Goal: Answer question/provide support: Share knowledge or assist other users

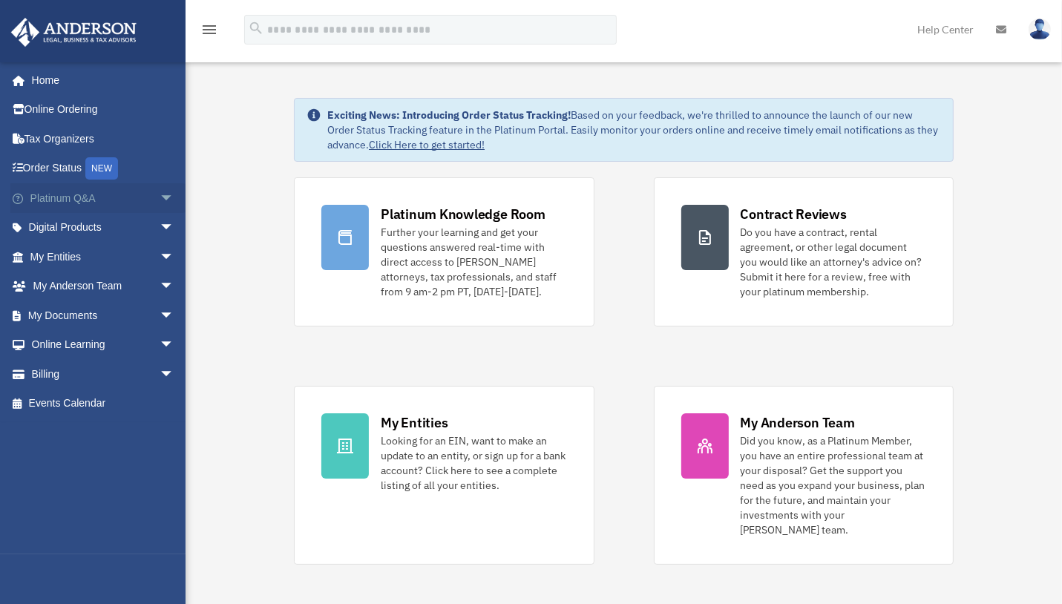
click at [81, 193] on link "Platinum Q&A arrow_drop_down" at bounding box center [103, 198] width 186 height 30
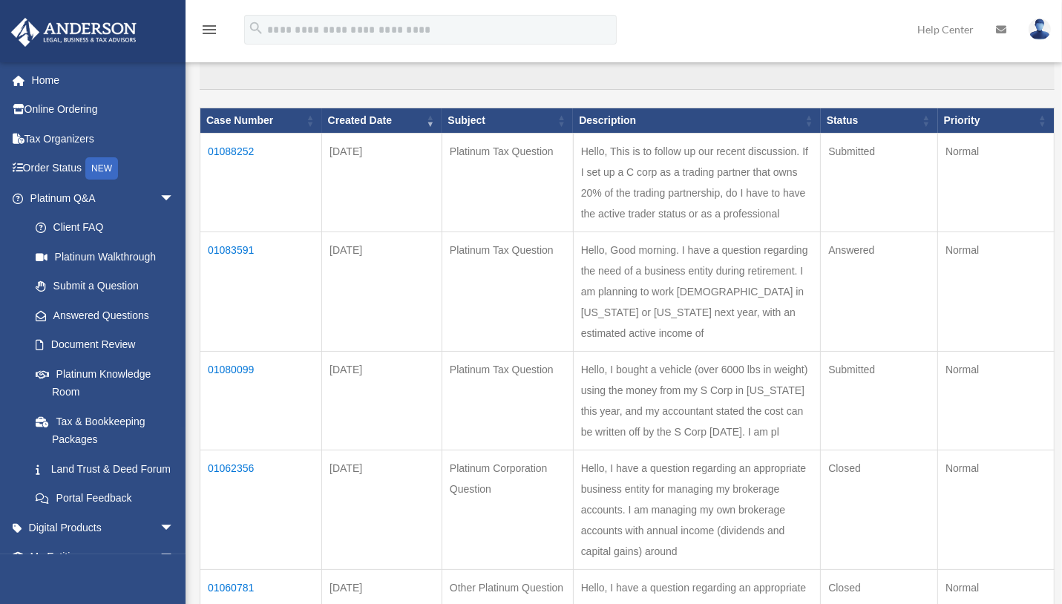
scroll to position [148, 0]
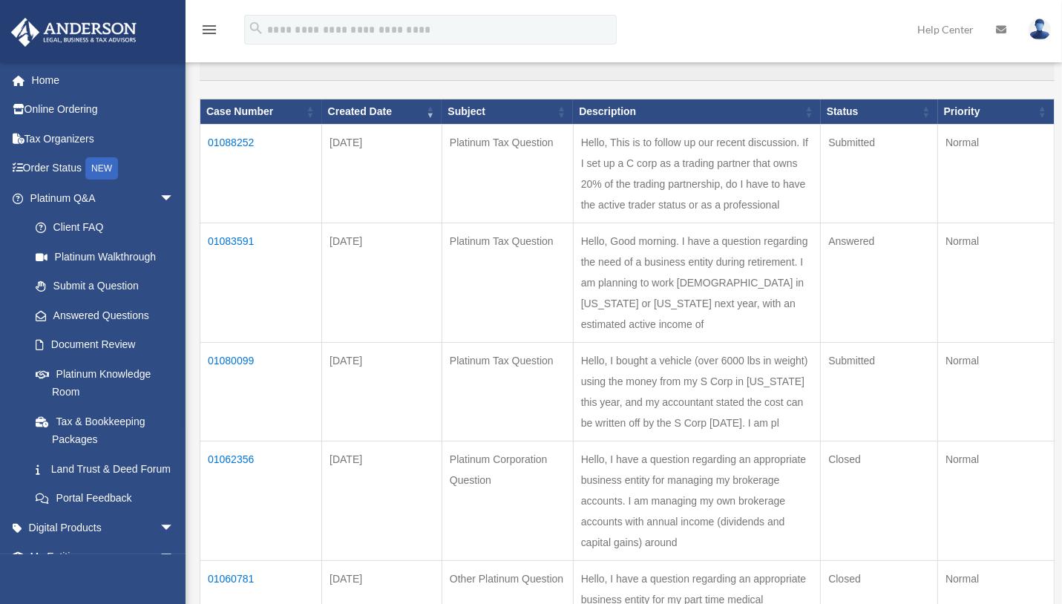
click at [249, 421] on td "01080099" at bounding box center [261, 392] width 122 height 99
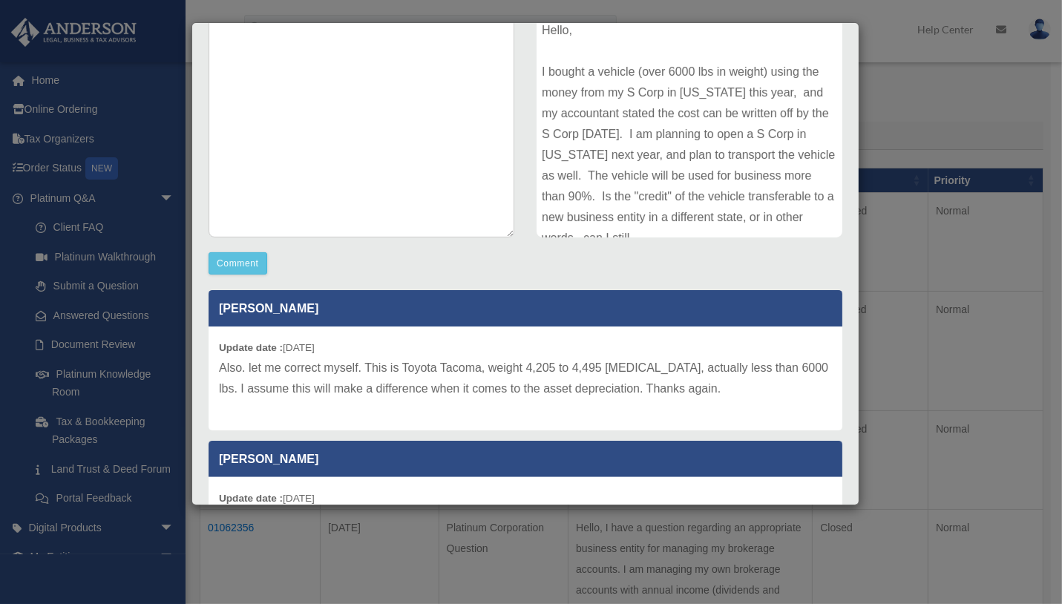
scroll to position [0, 0]
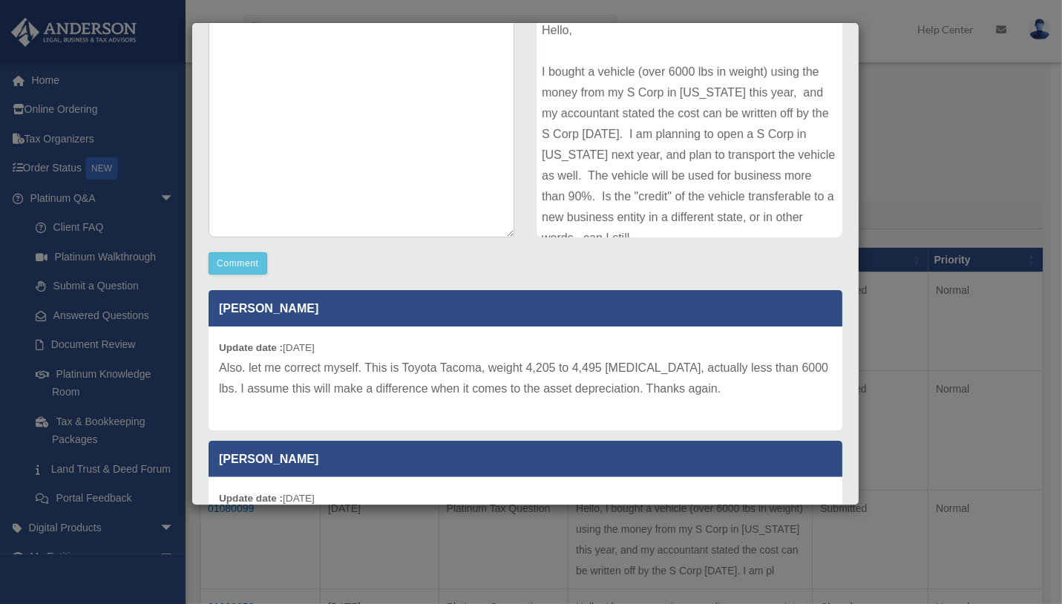
click at [953, 128] on div "Case Detail × Platinum Tax Question Case Number 01080099 Created Date [DATE] St…" at bounding box center [531, 302] width 1062 height 604
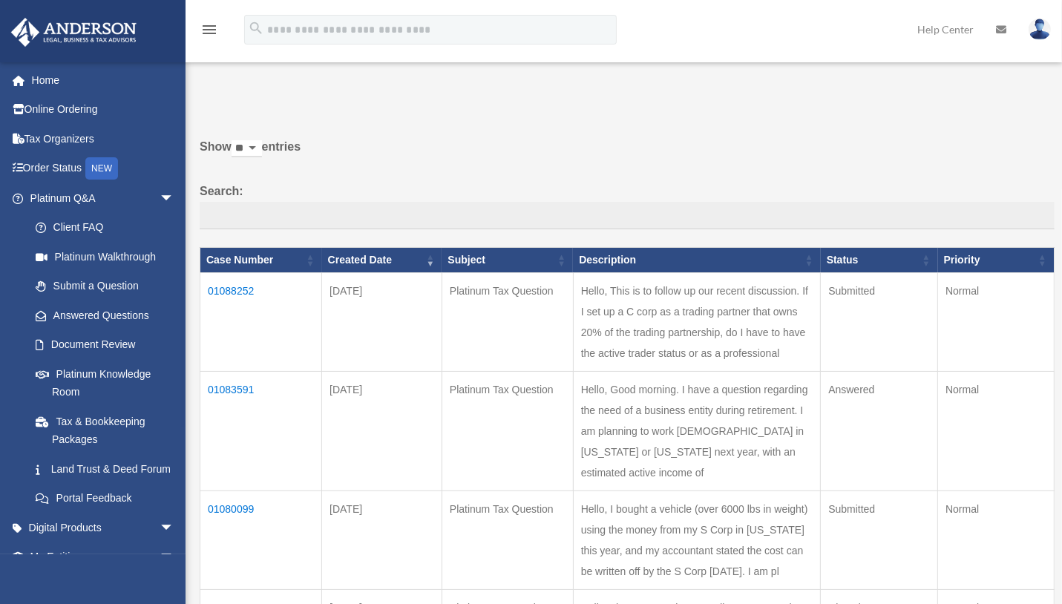
click at [230, 433] on td "01083591" at bounding box center [261, 431] width 122 height 119
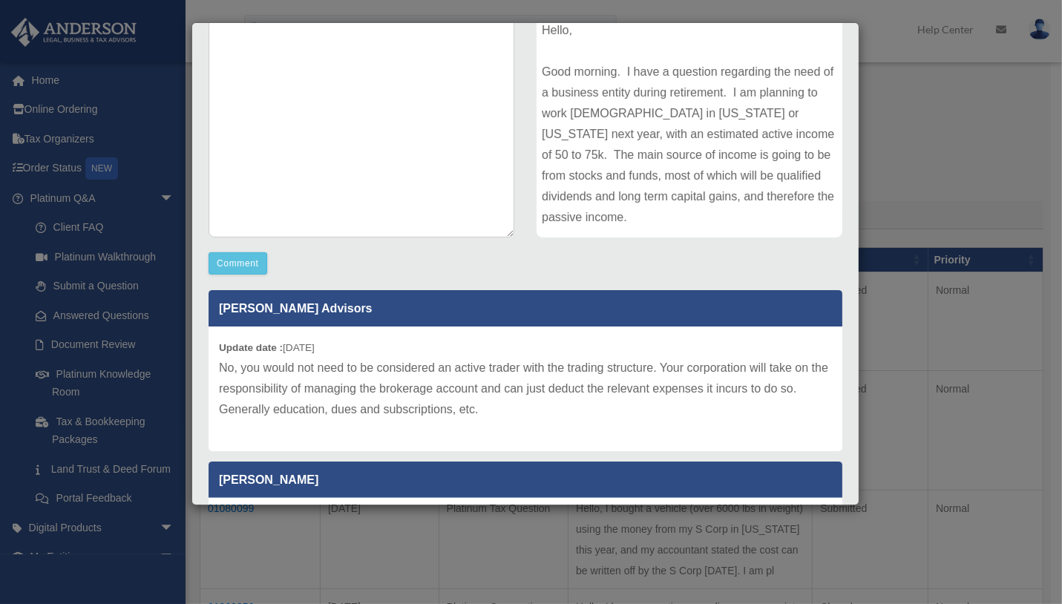
click at [995, 174] on div "Case Detail × Platinum Tax Question Case Number 01083591 Created Date [DATE] St…" at bounding box center [531, 302] width 1062 height 604
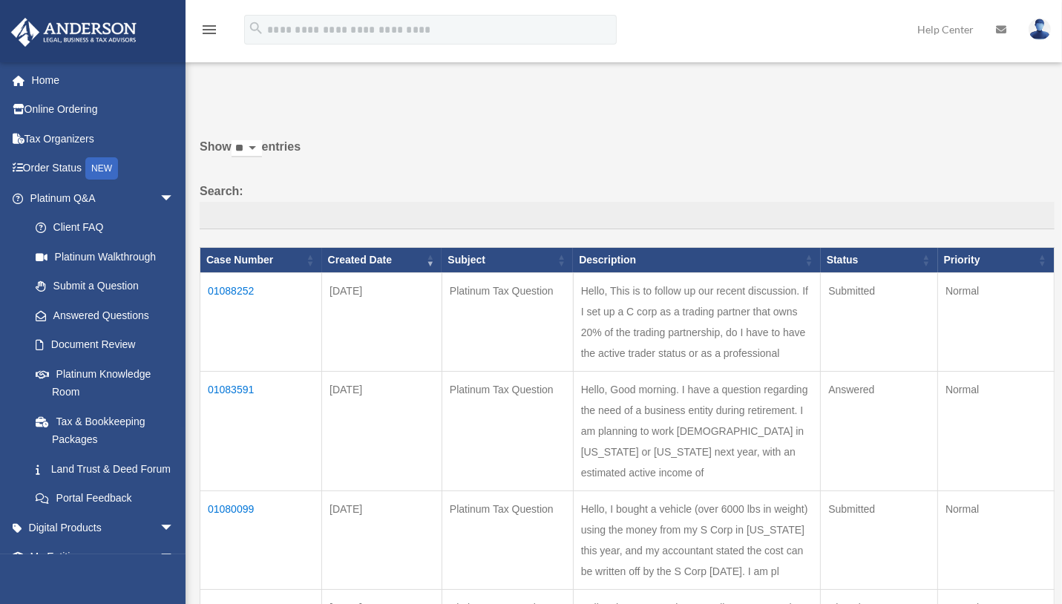
click at [235, 289] on td "01088252" at bounding box center [261, 322] width 122 height 99
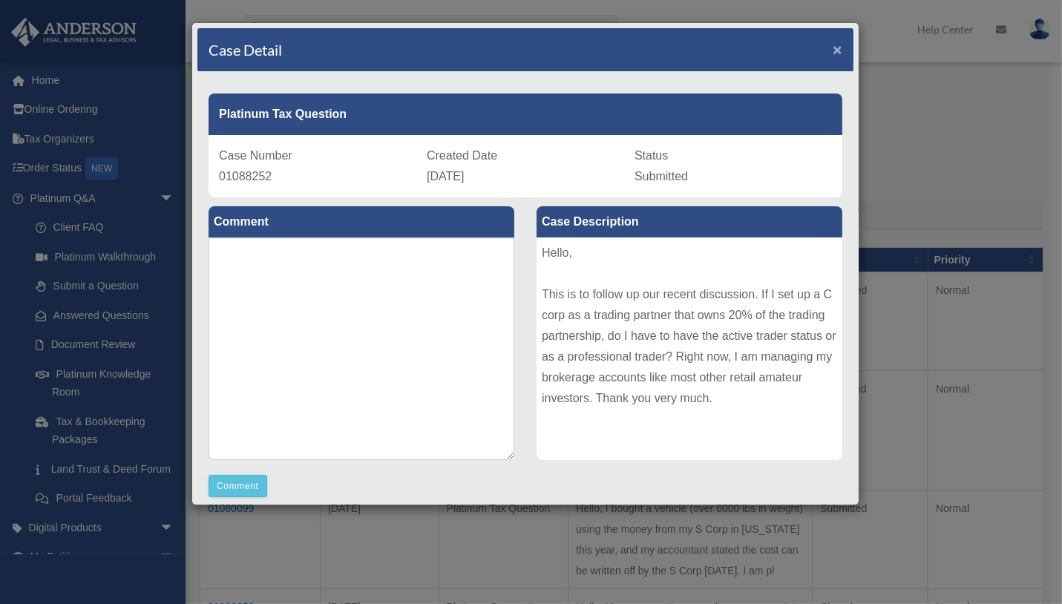
click at [833, 44] on span "×" at bounding box center [838, 49] width 10 height 17
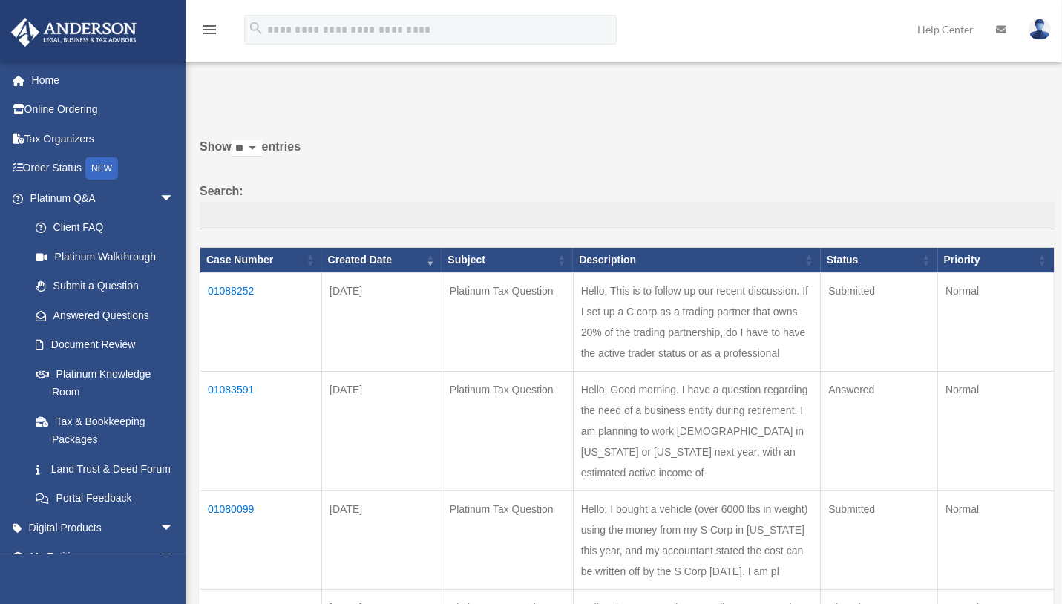
click at [235, 419] on td "01083591" at bounding box center [261, 431] width 122 height 119
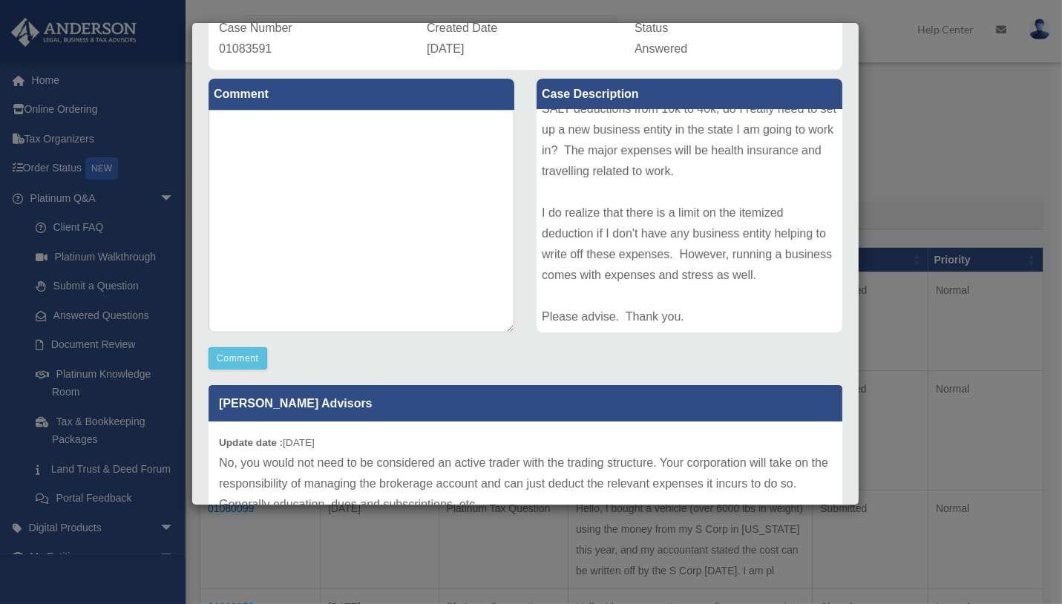
scroll to position [223, 0]
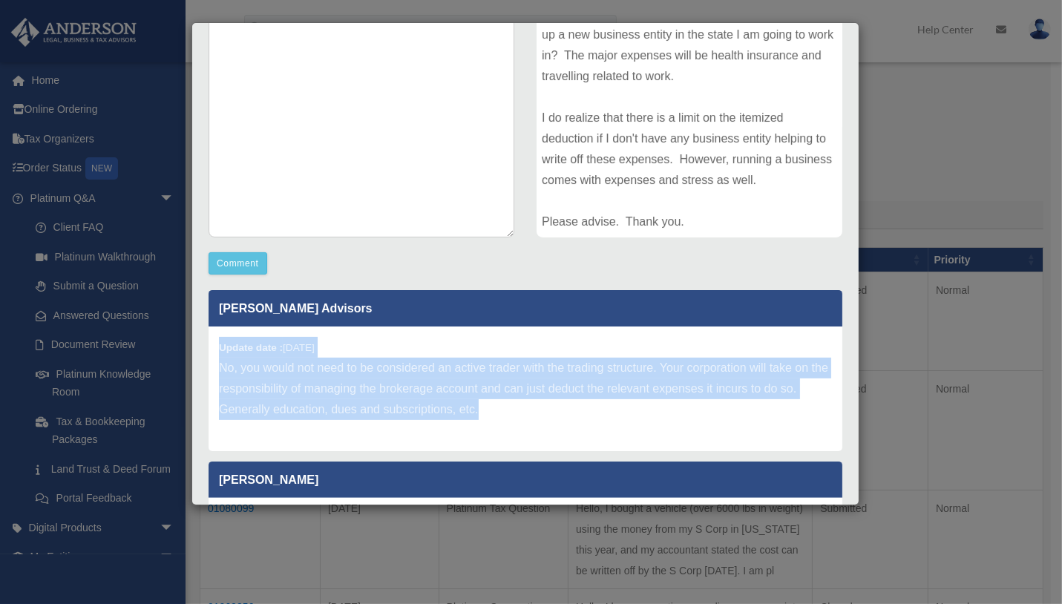
drag, startPoint x: 505, startPoint y: 410, endPoint x: 214, endPoint y: 351, distance: 296.8
click at [214, 351] on div "Update date : [DATE] No, you would not need to be considered an active trader w…" at bounding box center [526, 389] width 634 height 125
copy div "Update date : [DATE] No, you would not need to be considered an active trader w…"
click at [578, 422] on div "Update date : [DATE] No, you would not need to be considered an active trader w…" at bounding box center [526, 389] width 634 height 125
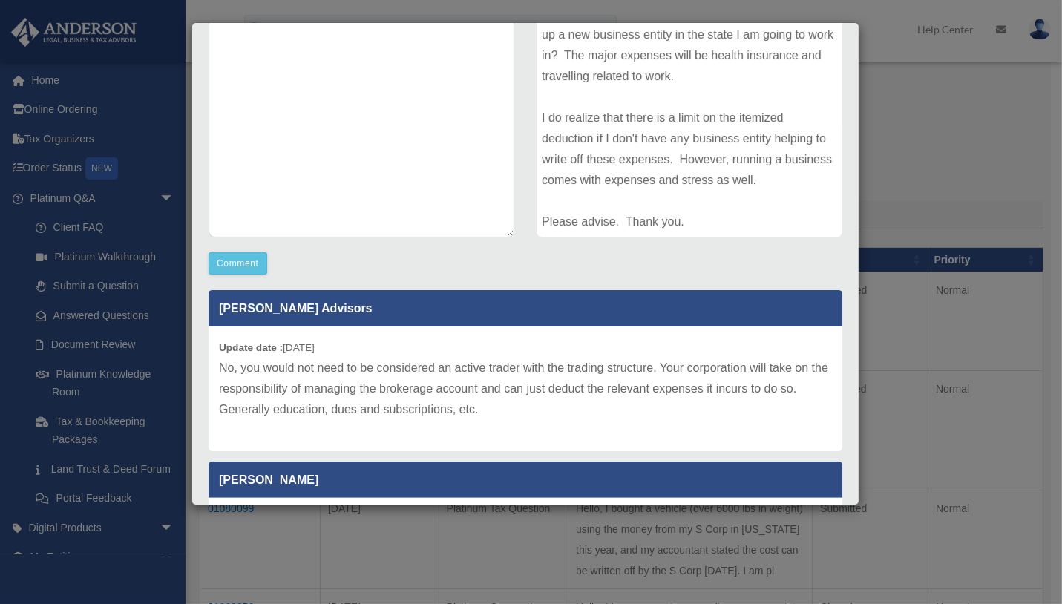
scroll to position [74, 0]
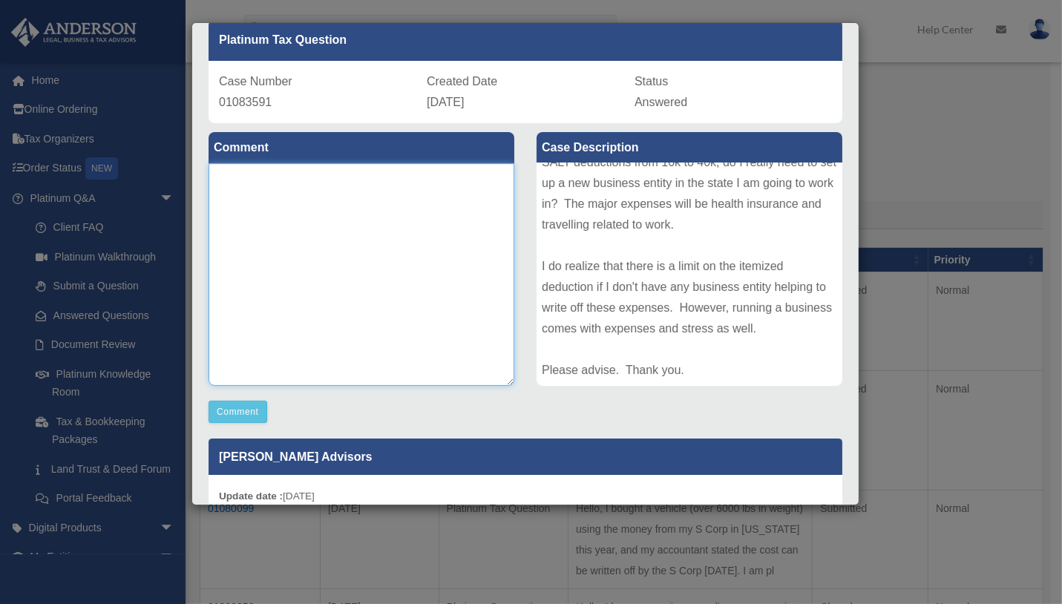
click at [243, 196] on textarea at bounding box center [362, 274] width 306 height 223
type textarea "**********"
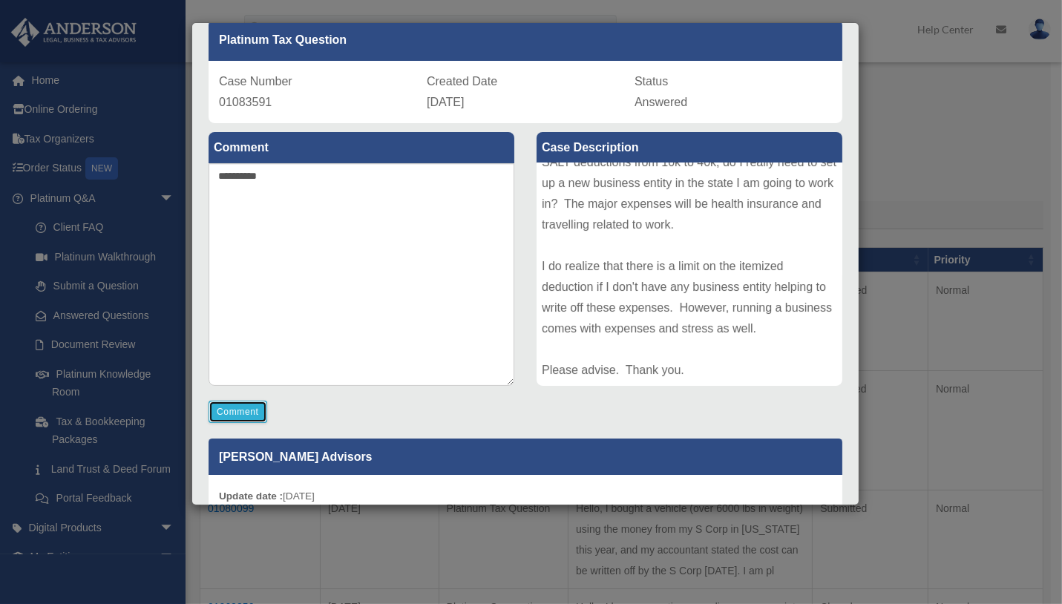
click at [240, 410] on button "Comment" at bounding box center [238, 412] width 59 height 22
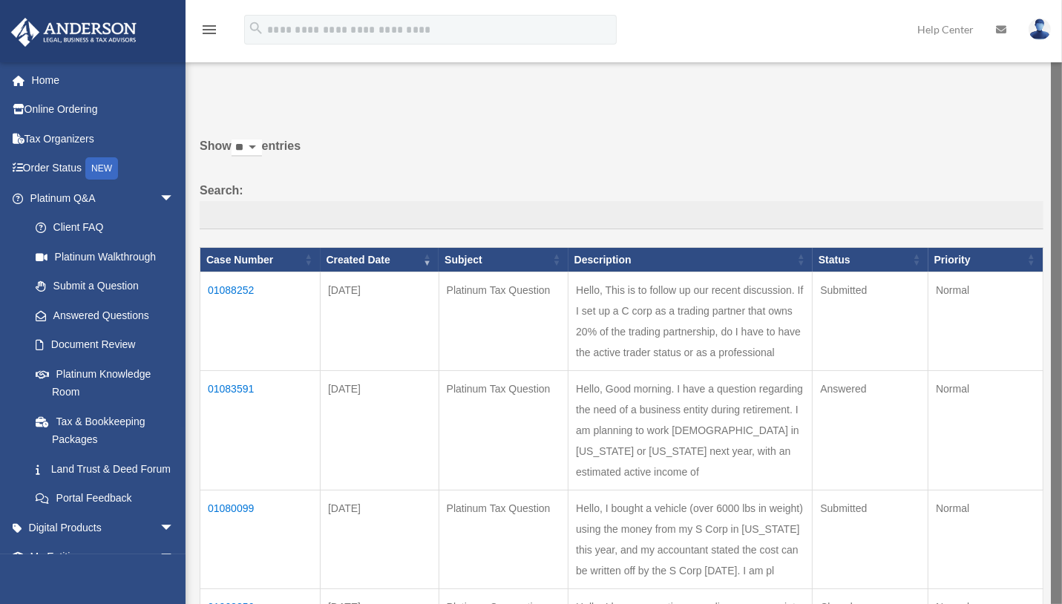
click at [240, 427] on td "01083591" at bounding box center [260, 430] width 120 height 119
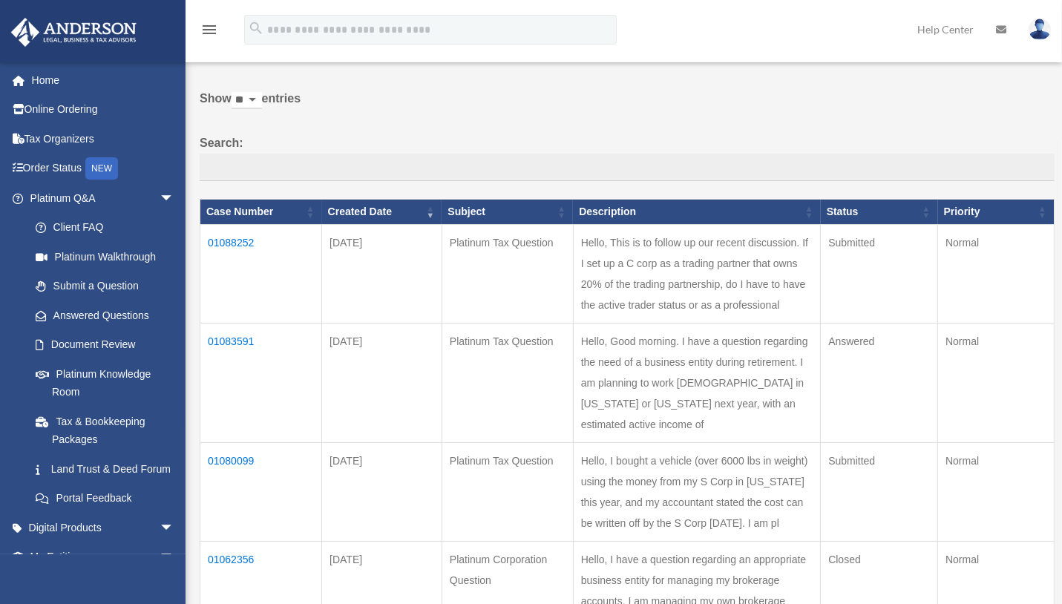
scroll to position [148, 0]
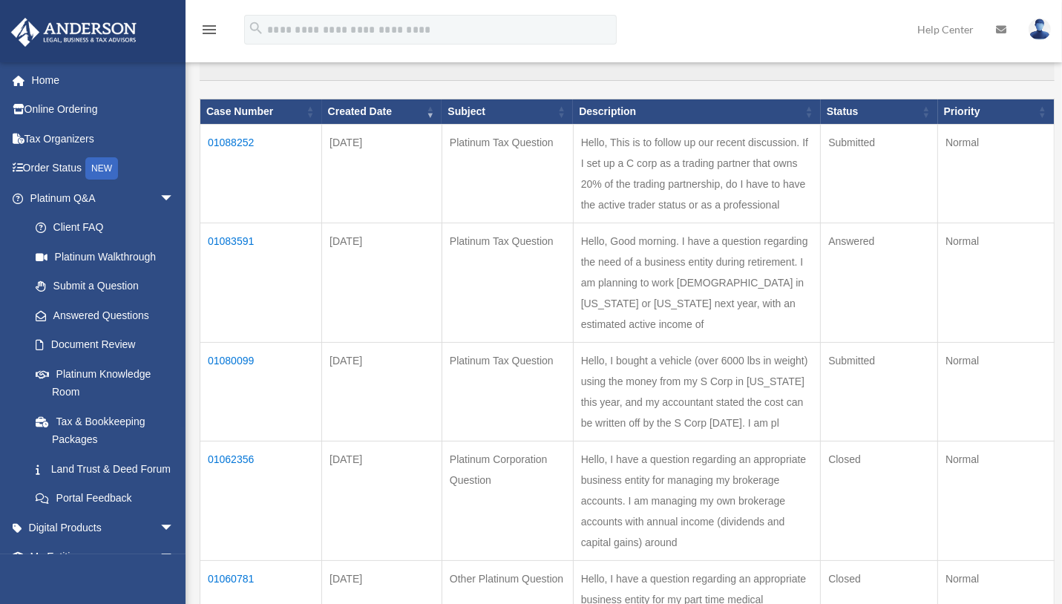
click at [232, 277] on td "01083591" at bounding box center [261, 282] width 122 height 119
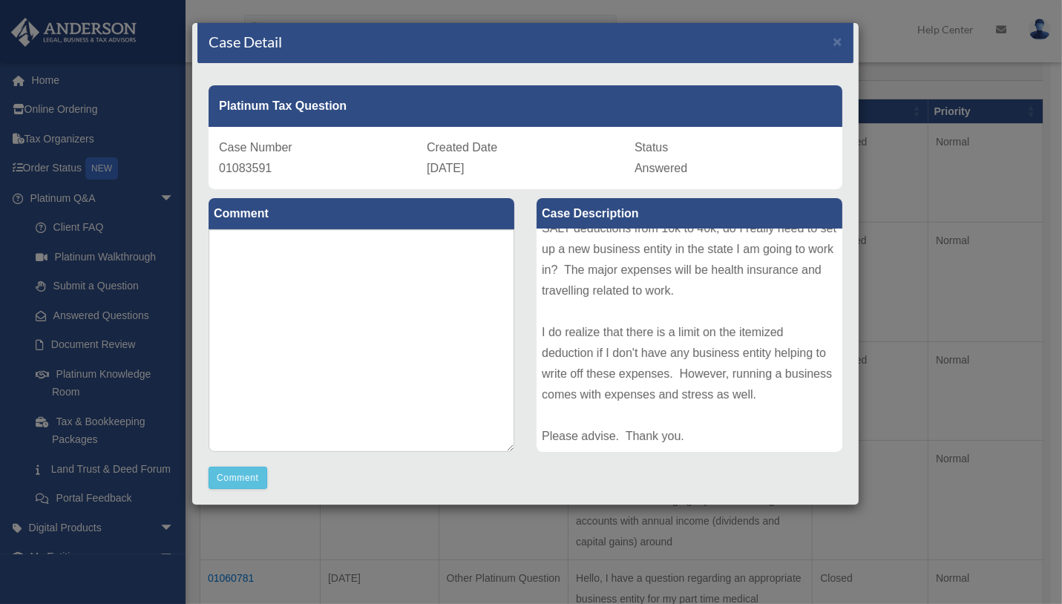
scroll to position [0, 0]
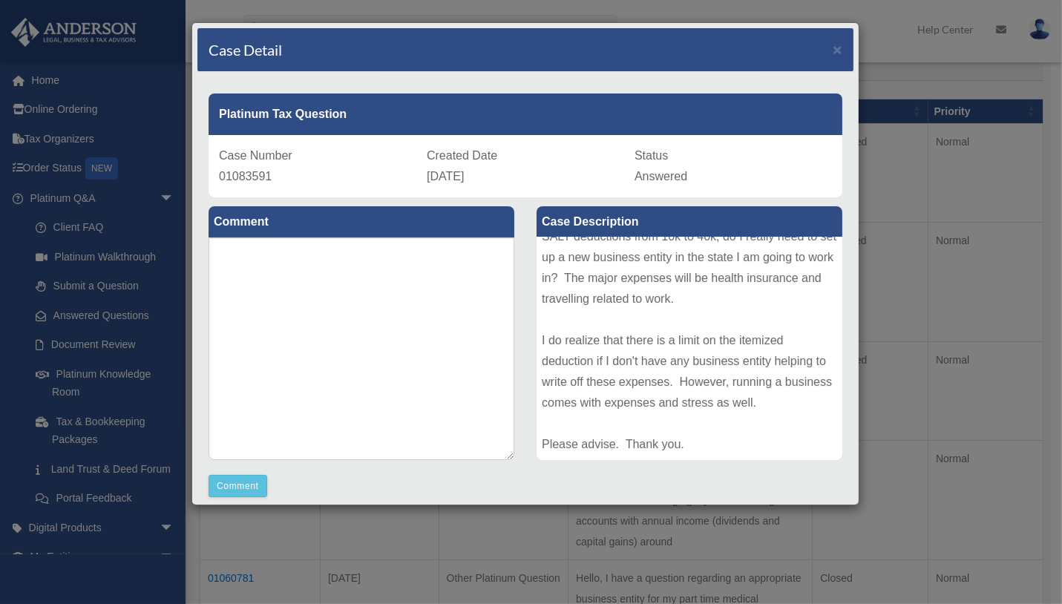
click at [962, 224] on div "Case Detail × Platinum Tax Question Case Number 01083591 Created Date [DATE] St…" at bounding box center [531, 302] width 1062 height 604
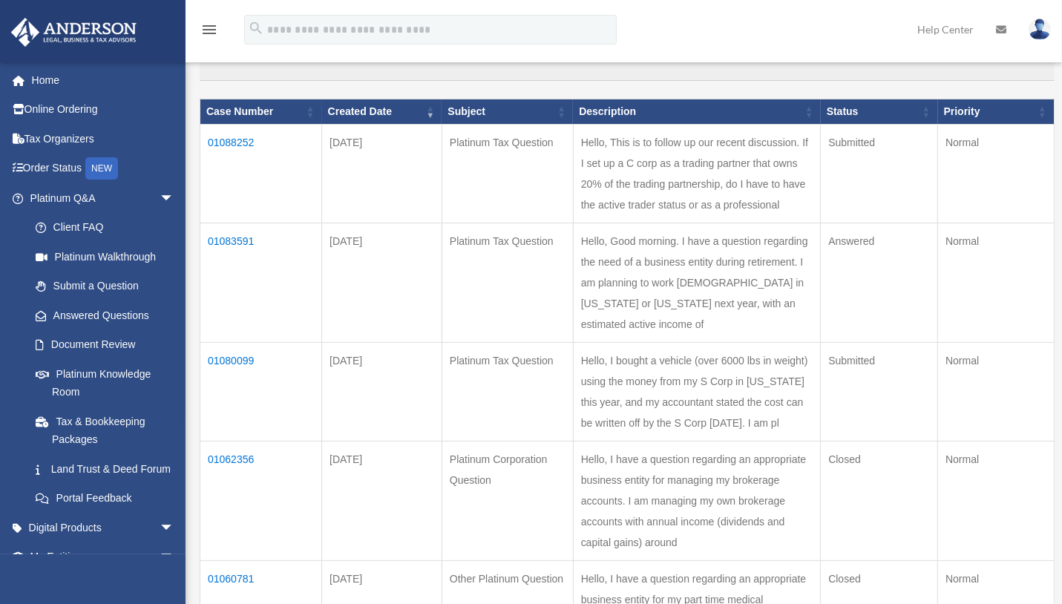
drag, startPoint x: 259, startPoint y: 281, endPoint x: 210, endPoint y: 281, distance: 49.0
click at [210, 281] on td "01083591" at bounding box center [261, 282] width 122 height 119
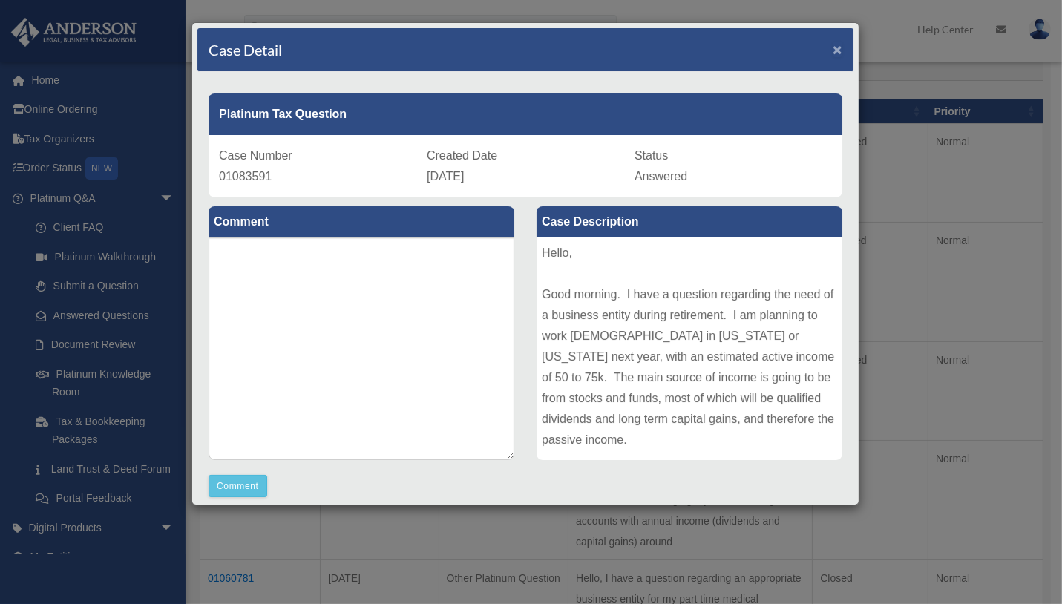
click at [833, 44] on span "×" at bounding box center [838, 49] width 10 height 17
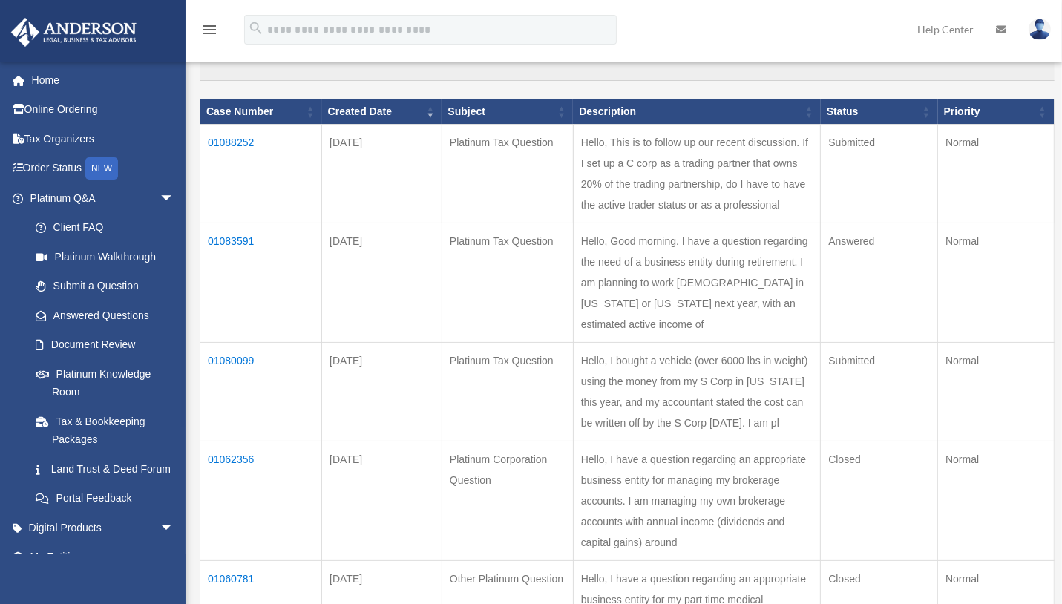
click at [229, 131] on td "01088252" at bounding box center [261, 174] width 122 height 99
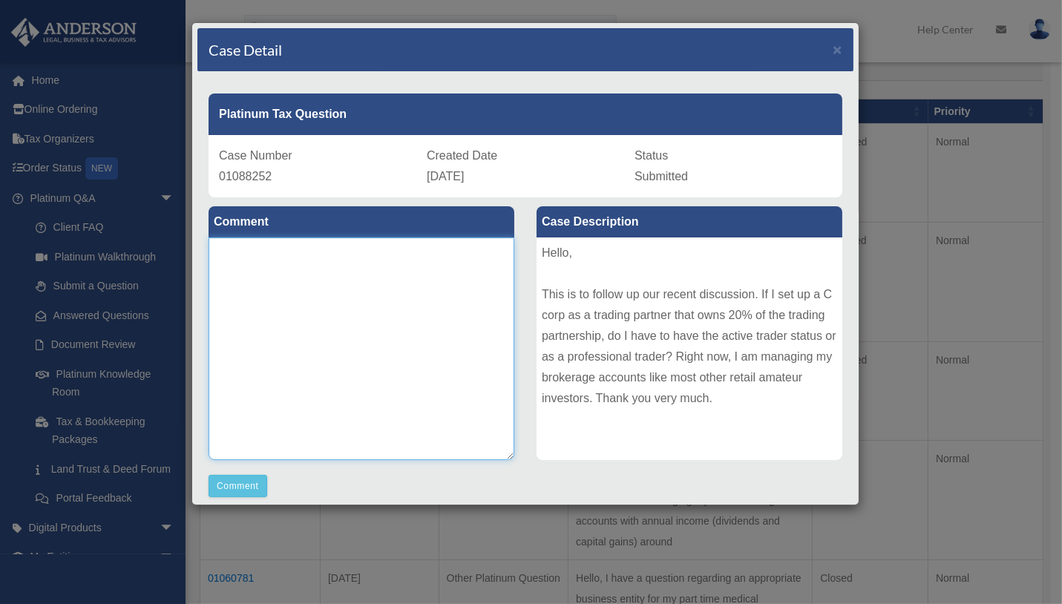
click at [272, 285] on textarea at bounding box center [362, 348] width 306 height 223
type textarea "*"
click at [292, 417] on textarea "**********" at bounding box center [362, 348] width 306 height 223
type textarea "**********"
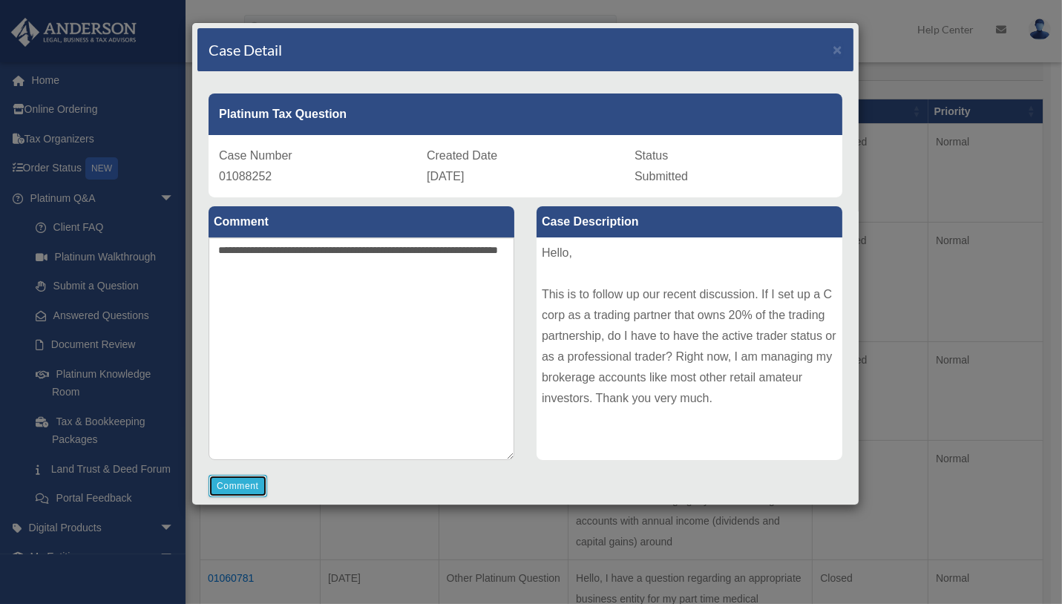
click at [249, 483] on button "Comment" at bounding box center [238, 486] width 59 height 22
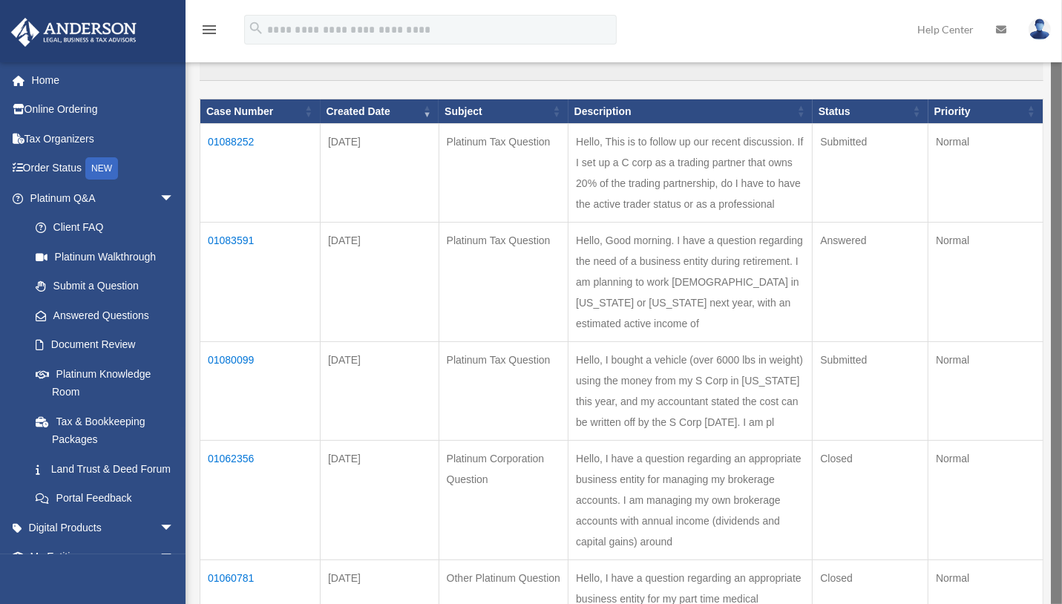
click at [1035, 32] on img at bounding box center [1040, 30] width 22 height 22
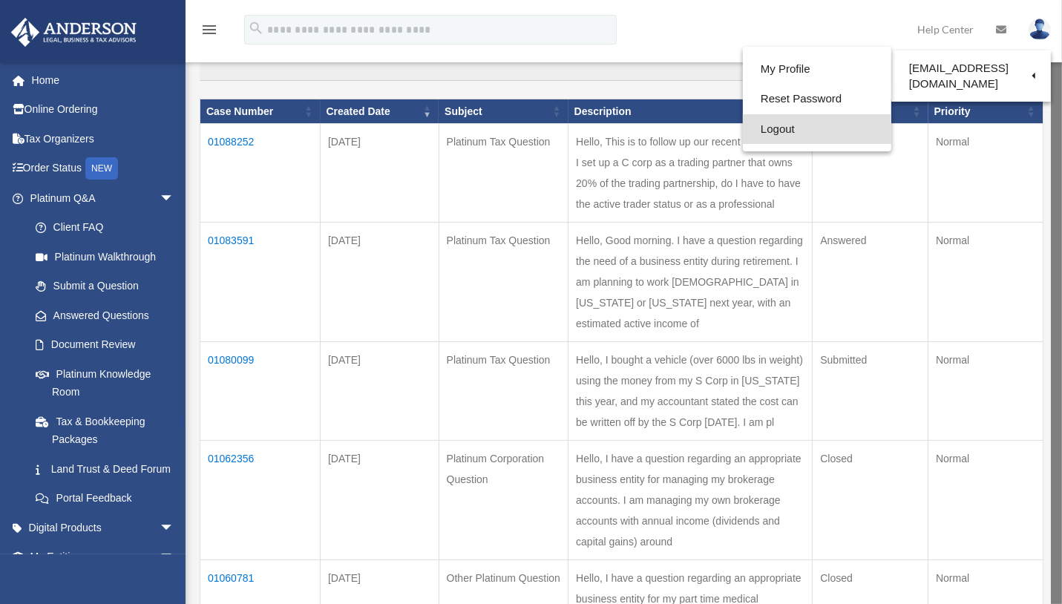
click at [779, 129] on link "Logout" at bounding box center [817, 129] width 148 height 30
